Goal: Information Seeking & Learning: Learn about a topic

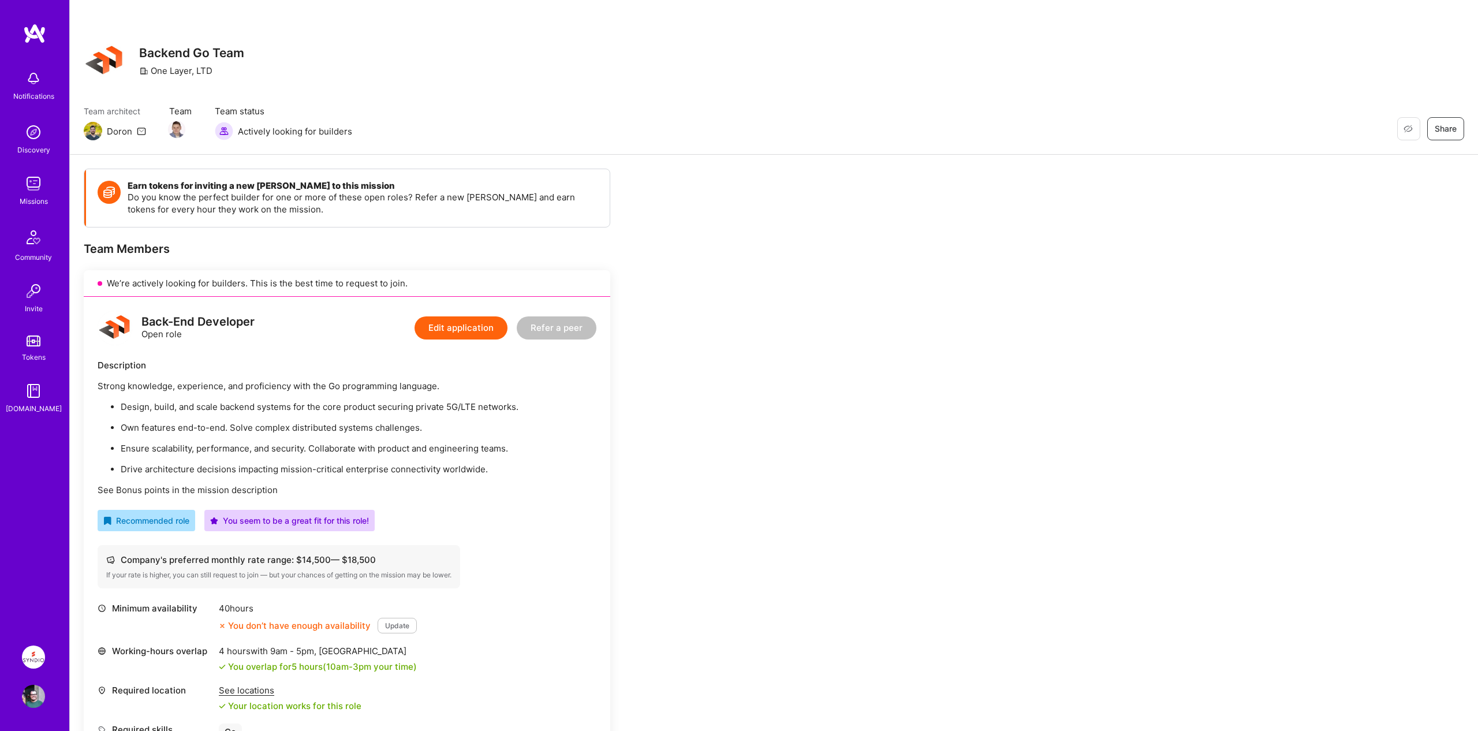
click at [35, 650] on img at bounding box center [33, 656] width 23 height 23
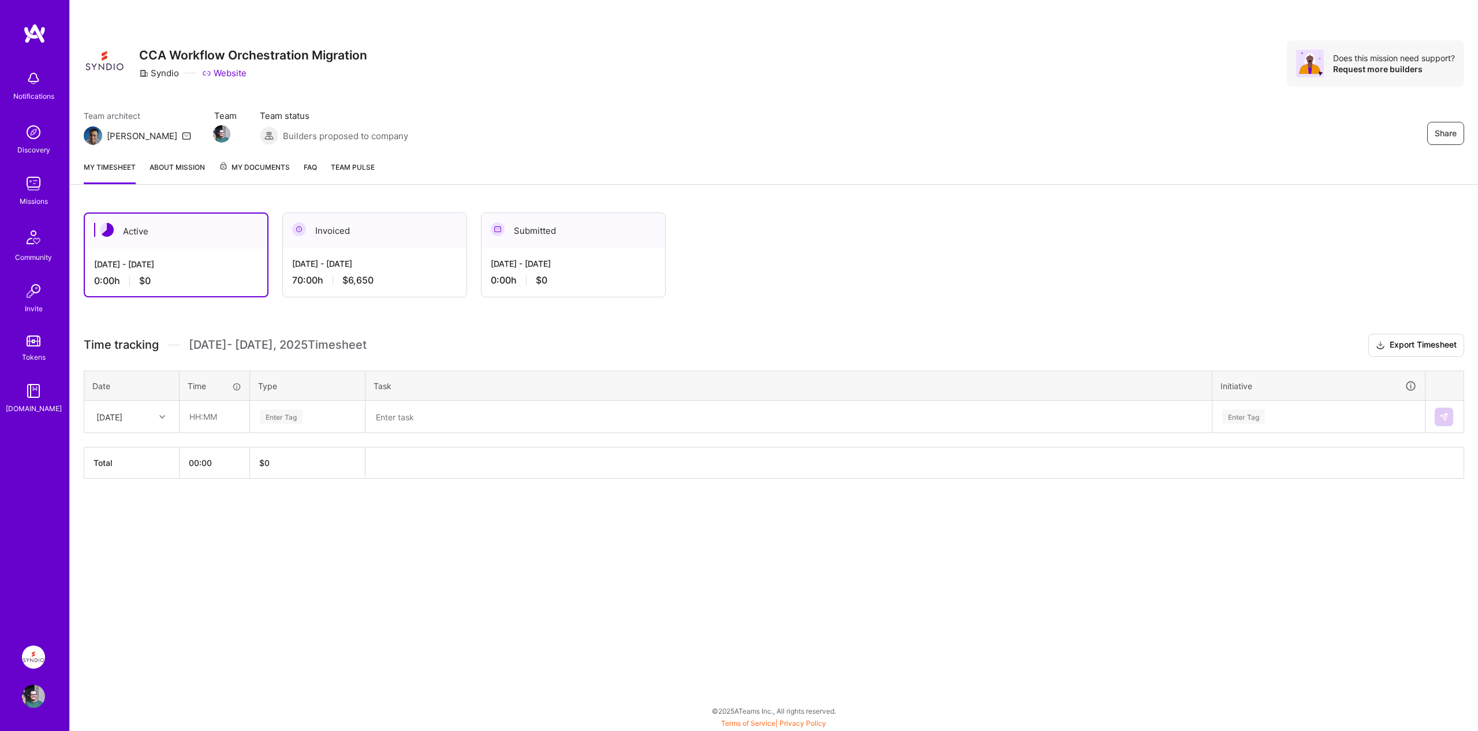
click at [185, 169] on link "About Mission" at bounding box center [176, 172] width 55 height 23
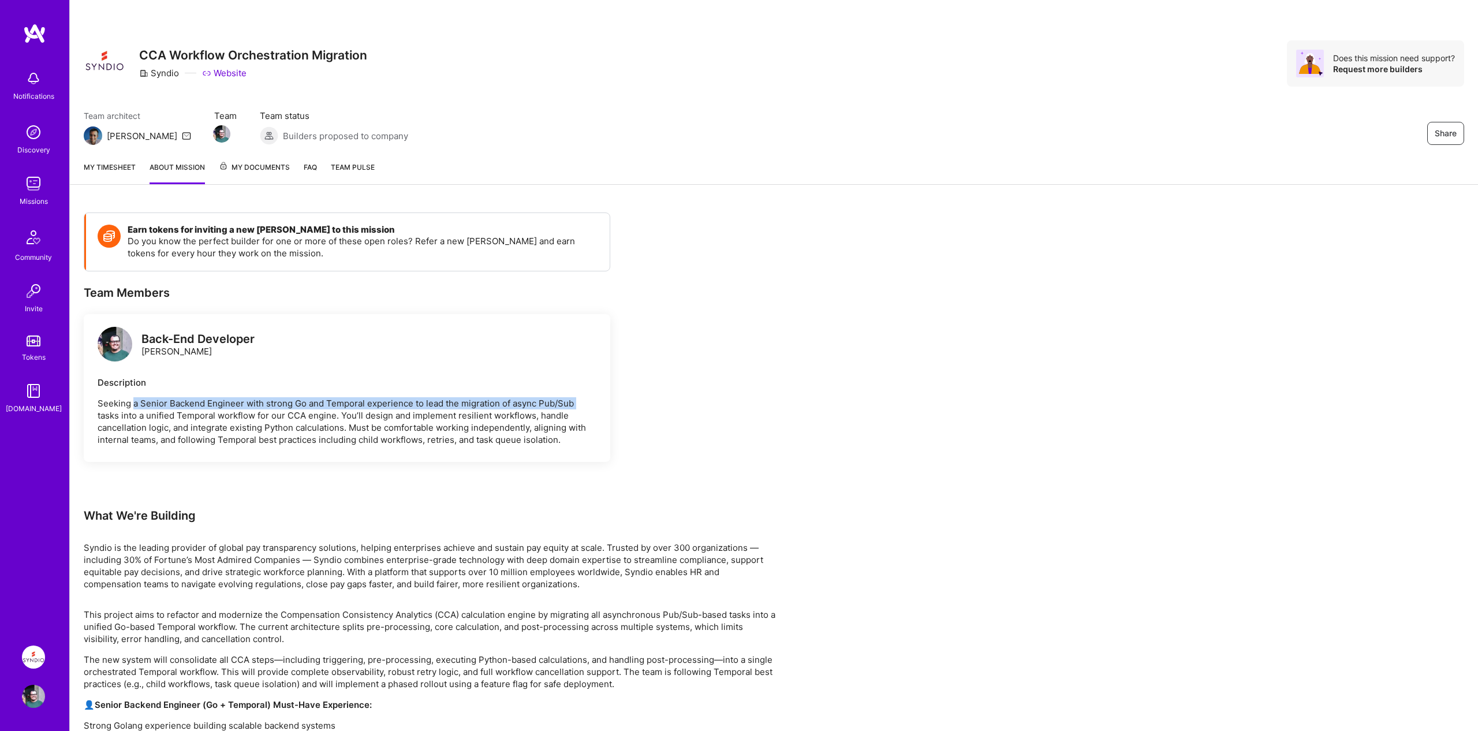
drag, startPoint x: 133, startPoint y: 402, endPoint x: 583, endPoint y: 406, distance: 449.7
click at [583, 406] on p "Seeking a Senior Backend Engineer with strong Go and Temporal experience to lea…" at bounding box center [347, 421] width 499 height 48
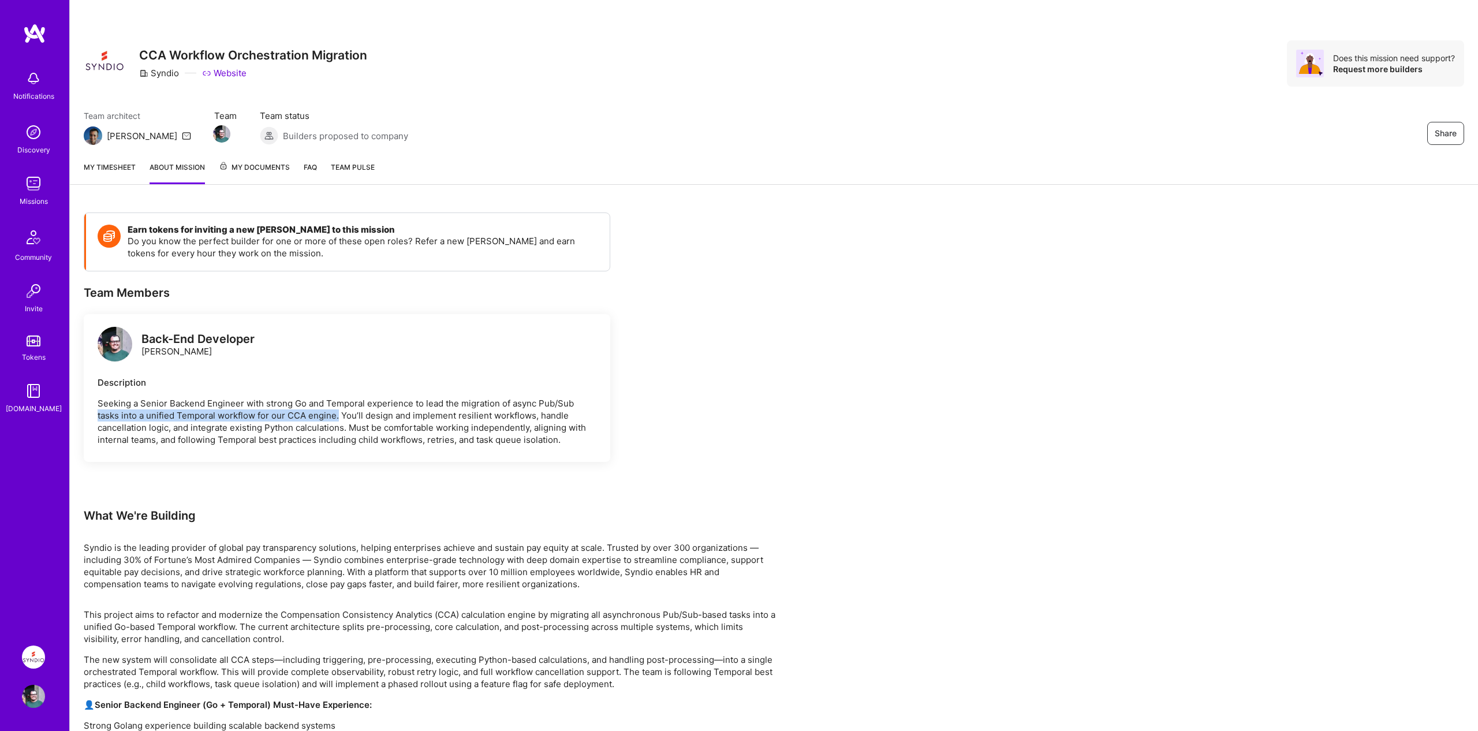
drag, startPoint x: 96, startPoint y: 414, endPoint x: 339, endPoint y: 417, distance: 243.0
click at [339, 417] on div "Back-End Developer [PERSON_NAME] Description Seeking a Senior Backend Engineer …" at bounding box center [347, 388] width 526 height 148
click at [339, 417] on p "Seeking a Senior Backend Engineer with strong Go and Temporal experience to lea…" at bounding box center [347, 421] width 499 height 48
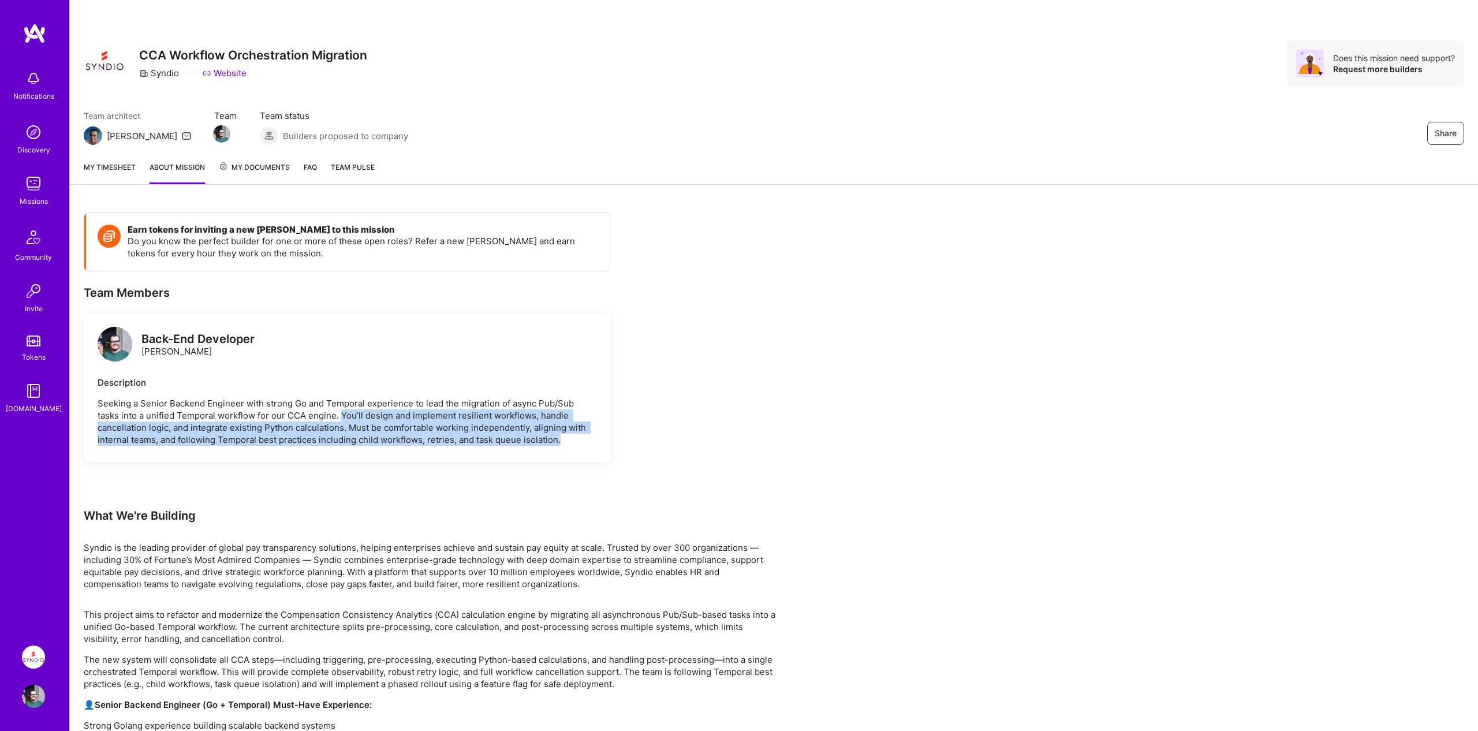
drag, startPoint x: 342, startPoint y: 416, endPoint x: 573, endPoint y: 435, distance: 231.7
click at [573, 435] on p "Seeking a Senior Backend Engineer with strong Go and Temporal experience to lea…" at bounding box center [347, 421] width 499 height 48
click at [163, 429] on p "Seeking a Senior Backend Engineer with strong Go and Temporal experience to lea…" at bounding box center [347, 421] width 499 height 48
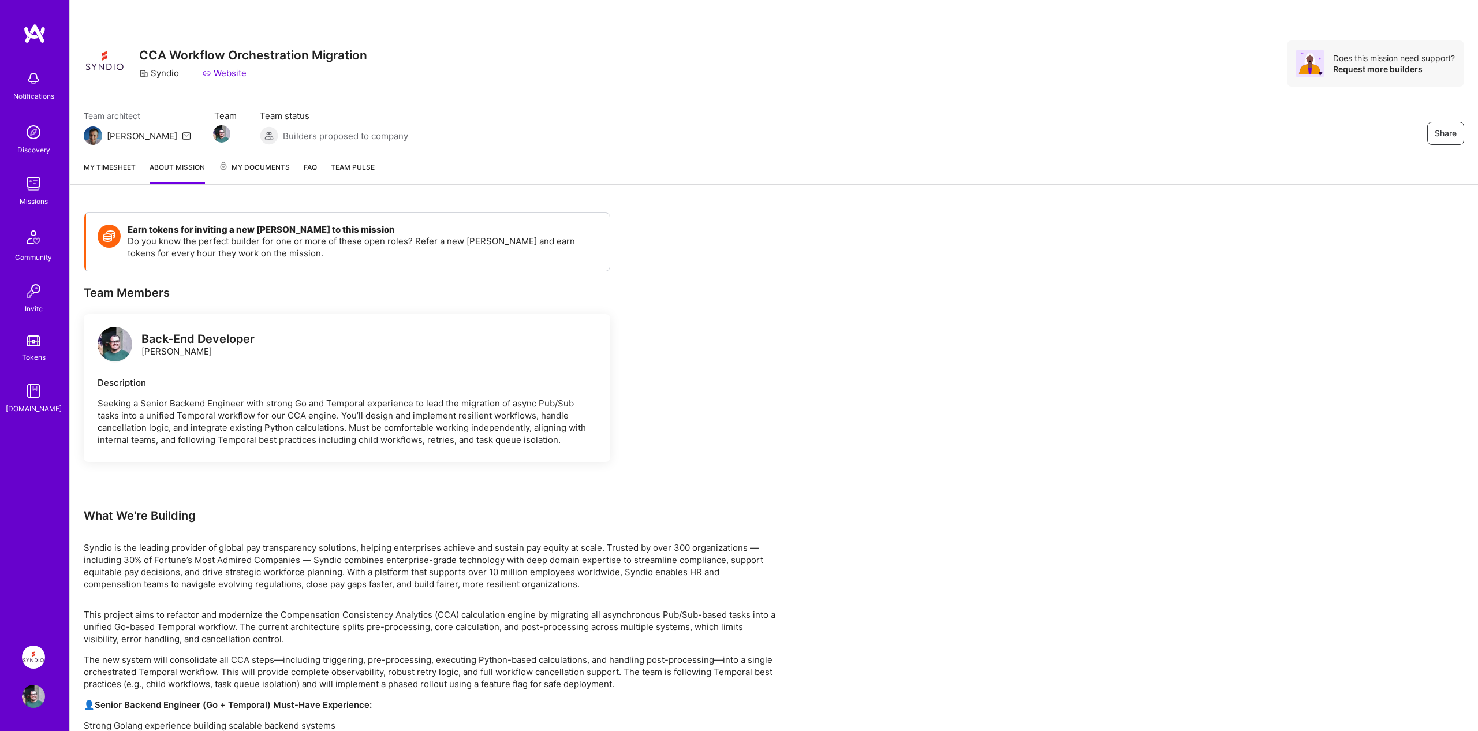
drag, startPoint x: 178, startPoint y: 428, endPoint x: 311, endPoint y: 428, distance: 132.2
click at [311, 428] on p "Seeking a Senior Backend Engineer with strong Go and Temporal experience to lea…" at bounding box center [347, 421] width 499 height 48
drag, startPoint x: 347, startPoint y: 428, endPoint x: 587, endPoint y: 442, distance: 239.9
click at [587, 442] on p "Seeking a Senior Backend Engineer with strong Go and Temporal experience to lea…" at bounding box center [347, 421] width 499 height 48
click at [553, 430] on p "Seeking a Senior Backend Engineer with strong Go and Temporal experience to lea…" at bounding box center [347, 421] width 499 height 48
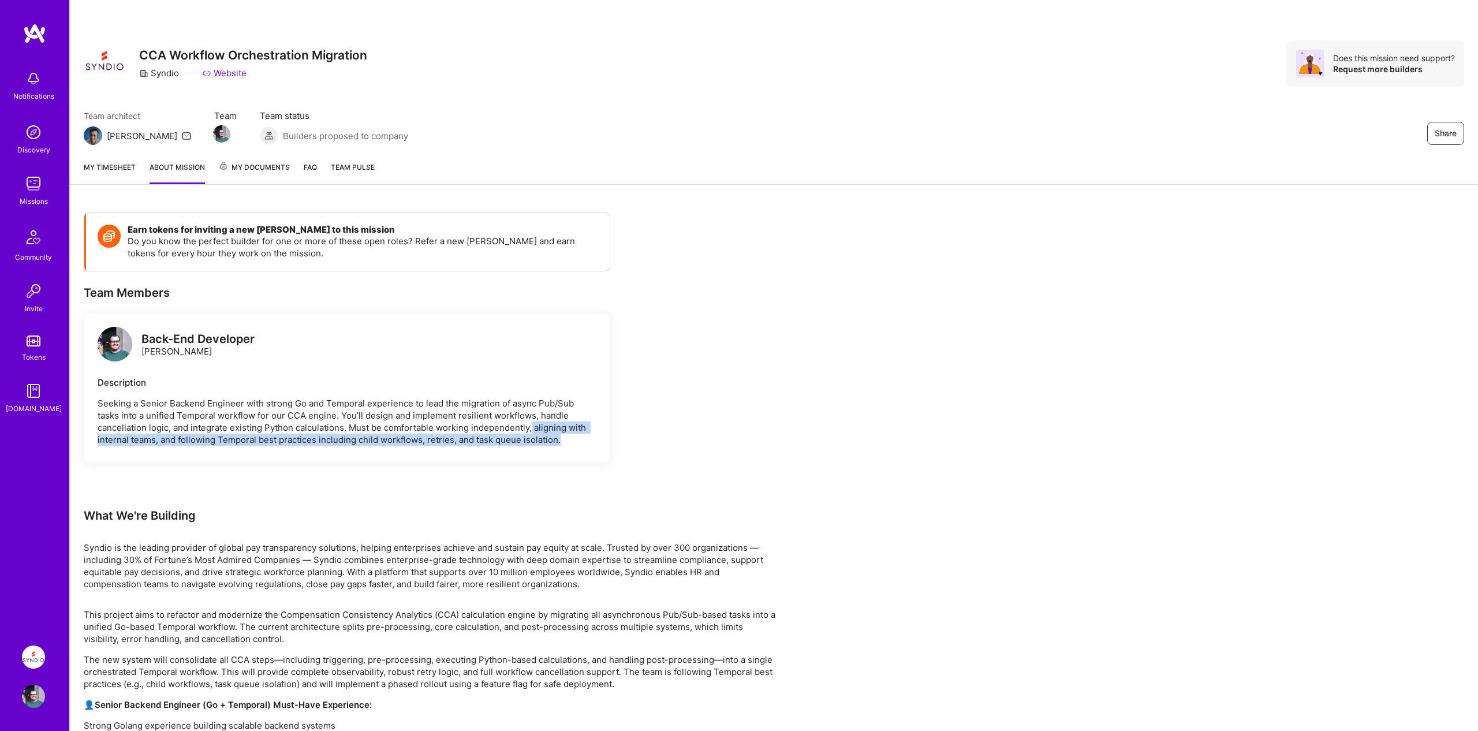
drag, startPoint x: 533, startPoint y: 427, endPoint x: 595, endPoint y: 445, distance: 64.5
click at [595, 445] on p "Seeking a Senior Backend Engineer with strong Go and Temporal experience to lea…" at bounding box center [347, 421] width 499 height 48
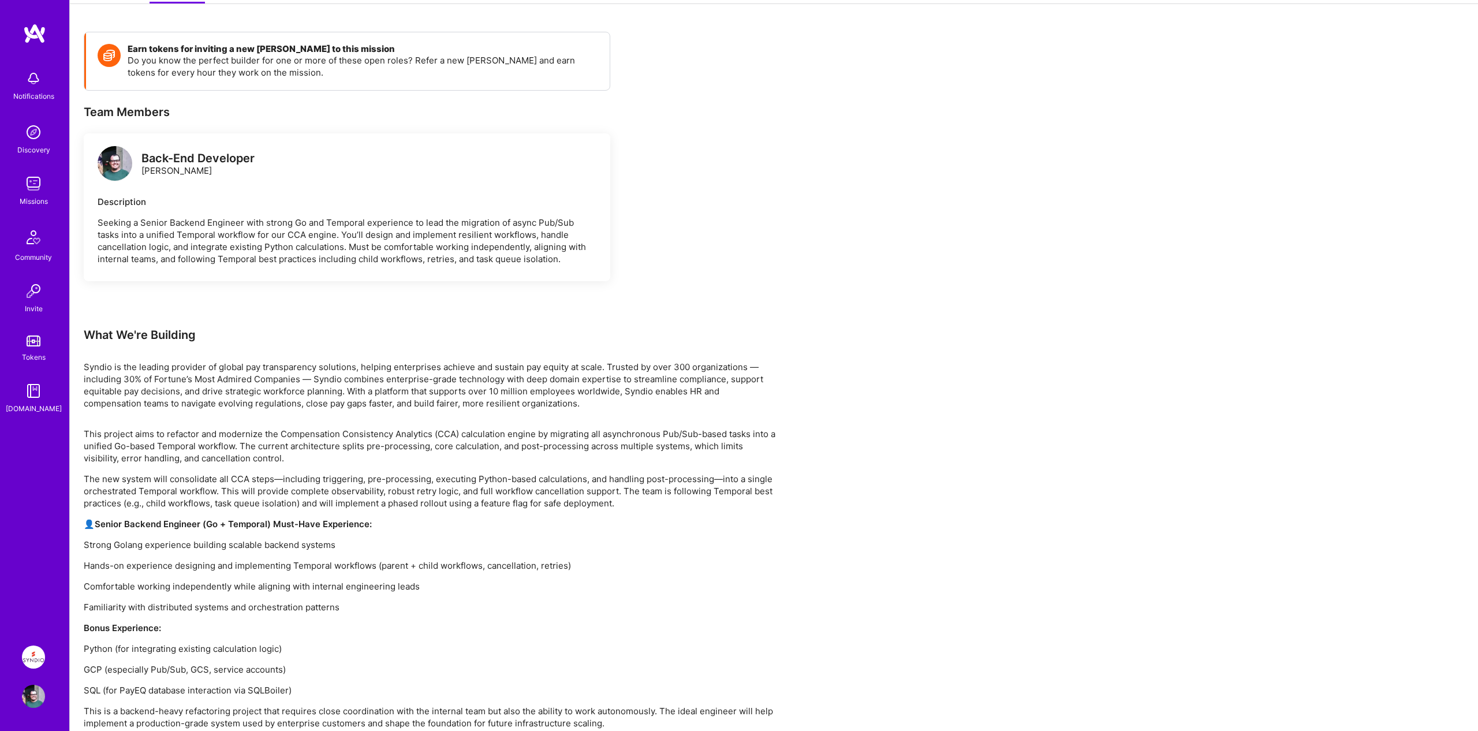
scroll to position [215, 0]
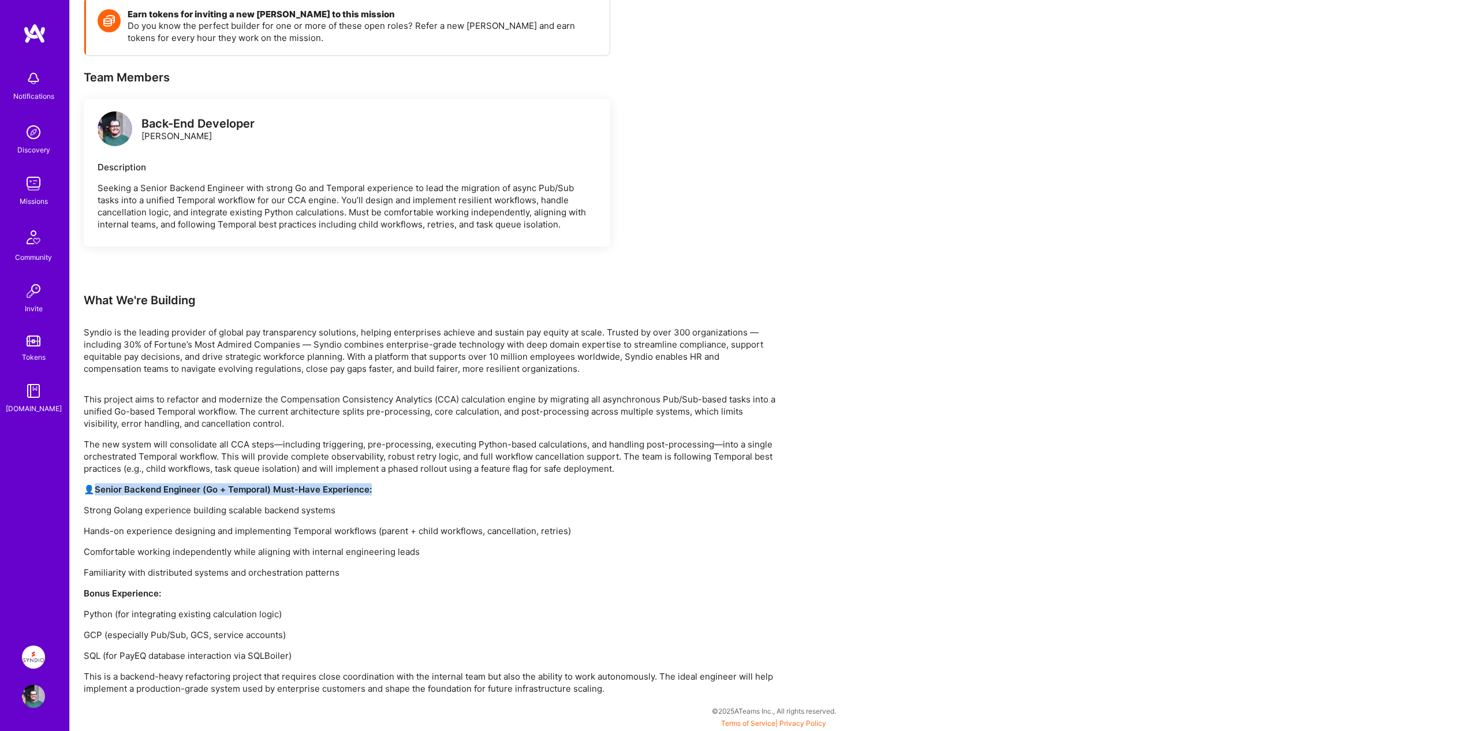
drag, startPoint x: 384, startPoint y: 489, endPoint x: 97, endPoint y: 487, distance: 286.9
click at [97, 487] on p "👤 Senior Backend Engineer (Go + Temporal) Must-Have Experience:" at bounding box center [430, 489] width 693 height 12
click at [97, 487] on strong "Senior Backend Engineer (Go + Temporal) Must-Have Experience:" at bounding box center [233, 489] width 277 height 11
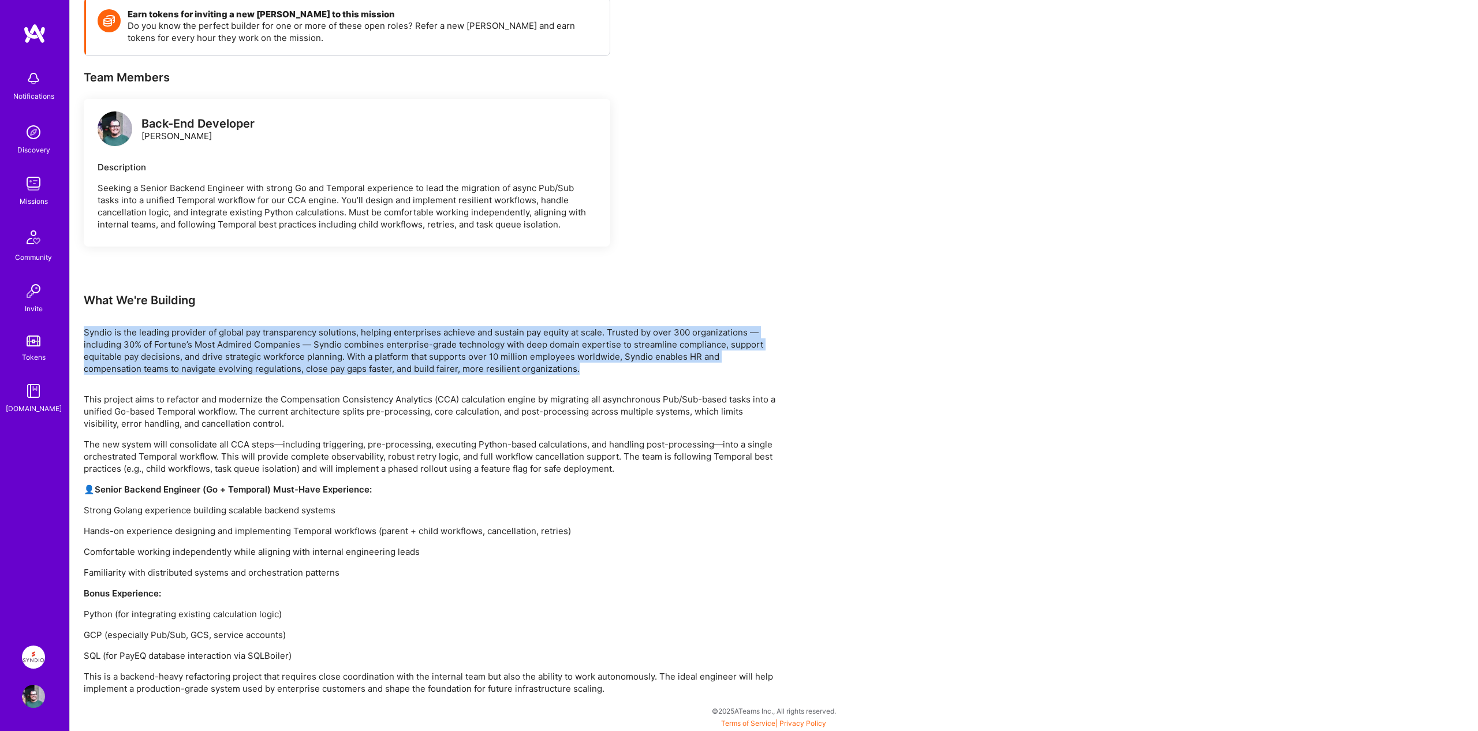
drag, startPoint x: 86, startPoint y: 332, endPoint x: 611, endPoint y: 369, distance: 526.6
click at [611, 369] on p "Syndio is the leading provider of global pay transparency solutions, helping en…" at bounding box center [430, 350] width 693 height 48
